Goal: Check status

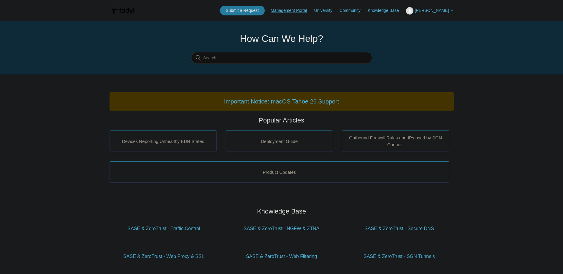
click at [294, 10] on link "Management Portal" at bounding box center [291, 10] width 42 height 6
click at [258, 13] on link "Submit a Request" at bounding box center [242, 11] width 45 height 10
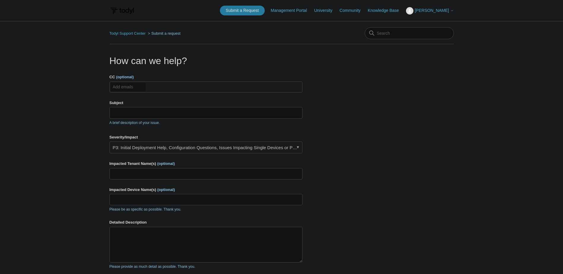
click at [434, 12] on span "[PERSON_NAME]" at bounding box center [431, 10] width 34 height 5
click at [451, 22] on link "My Support Requests" at bounding box center [435, 23] width 58 height 10
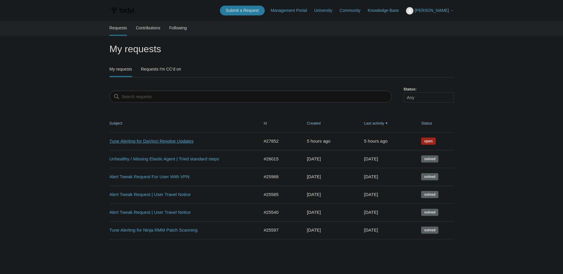
click at [167, 142] on link "Tune Alerting for DaVinci Resolve Updates" at bounding box center [179, 141] width 141 height 7
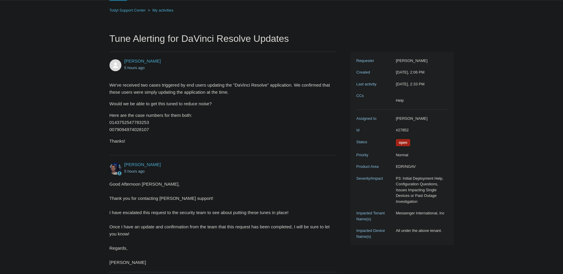
scroll to position [89, 0]
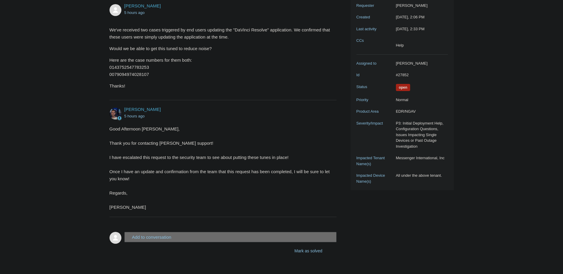
click at [114, 114] on img at bounding box center [115, 114] width 12 height 12
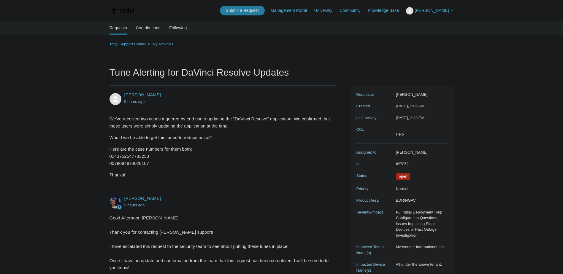
scroll to position [89, 0]
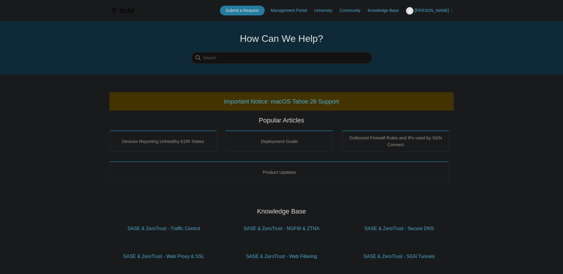
click at [439, 13] on span "[PERSON_NAME]" at bounding box center [433, 10] width 39 height 5
click at [435, 21] on link "My Support Requests" at bounding box center [435, 23] width 58 height 10
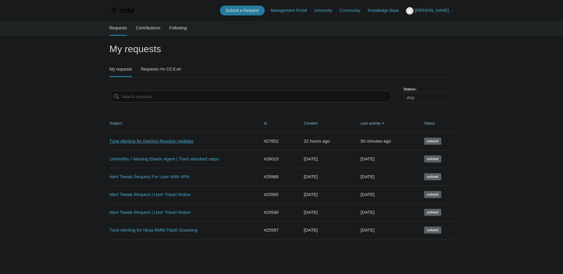
click at [165, 142] on link "Tune Alerting for DaVinci Resolve Updates" at bounding box center [179, 141] width 141 height 7
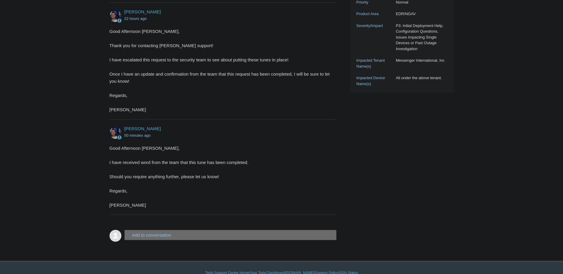
scroll to position [197, 0]
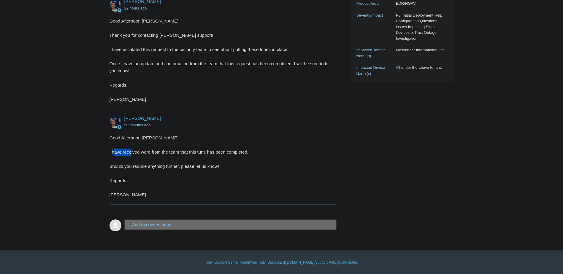
drag, startPoint x: 115, startPoint y: 151, endPoint x: 130, endPoint y: 152, distance: 15.5
click at [130, 152] on div "Good Afternoon [PERSON_NAME], I have received word from the team that this tune…" at bounding box center [219, 166] width 221 height 64
drag, startPoint x: 130, startPoint y: 152, endPoint x: 91, endPoint y: 164, distance: 40.6
click at [91, 164] on main "Requests Contributions Following Todyl Support Center My activities Tune Alerti…" at bounding box center [281, 28] width 563 height 409
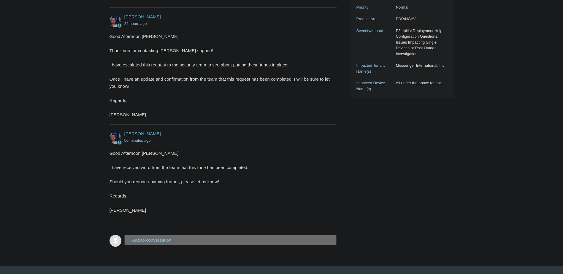
scroll to position [138, 0]
